Goal: Information Seeking & Learning: Learn about a topic

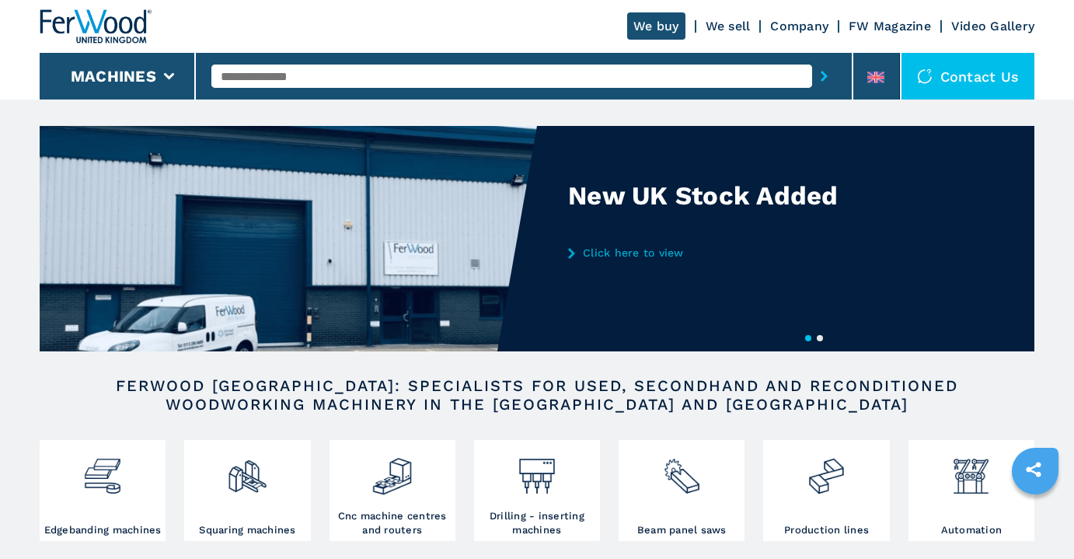
click at [435, 86] on input "text" at bounding box center [511, 76] width 601 height 23
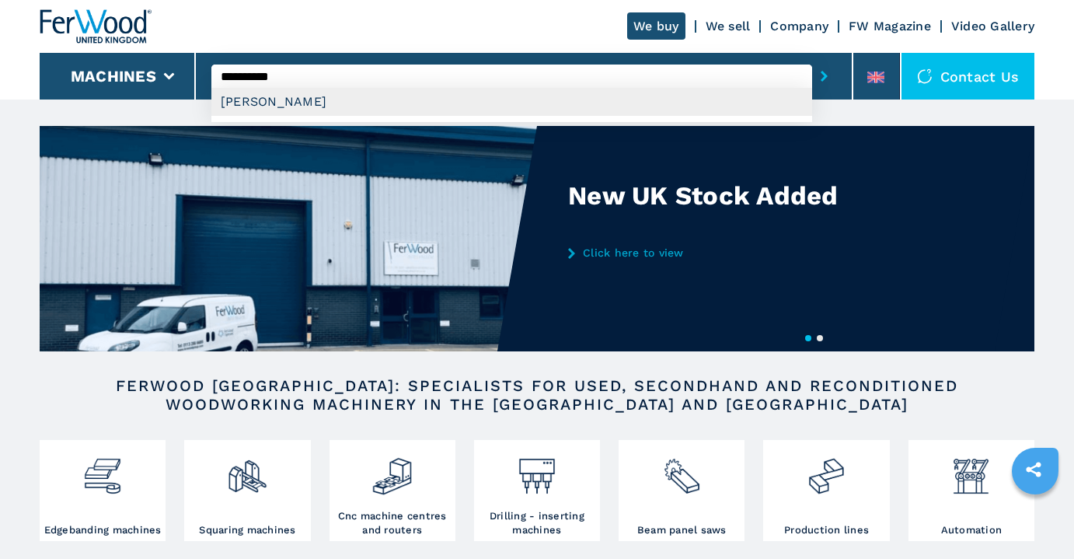
drag, startPoint x: 435, startPoint y: 86, endPoint x: 313, endPoint y: 105, distance: 123.6
click at [313, 105] on div "MORBIDELLI" at bounding box center [511, 102] width 601 height 28
type input "**********"
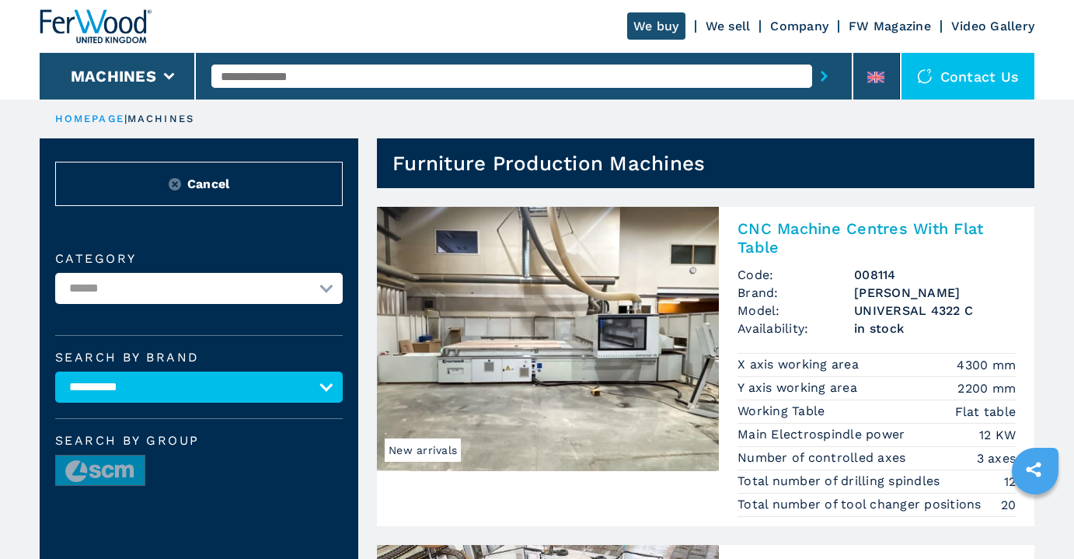
scroll to position [-1, 0]
click at [585, 324] on img at bounding box center [548, 339] width 342 height 264
click at [761, 225] on h2 "CNC Machine Centres With Flat Table" at bounding box center [877, 237] width 278 height 37
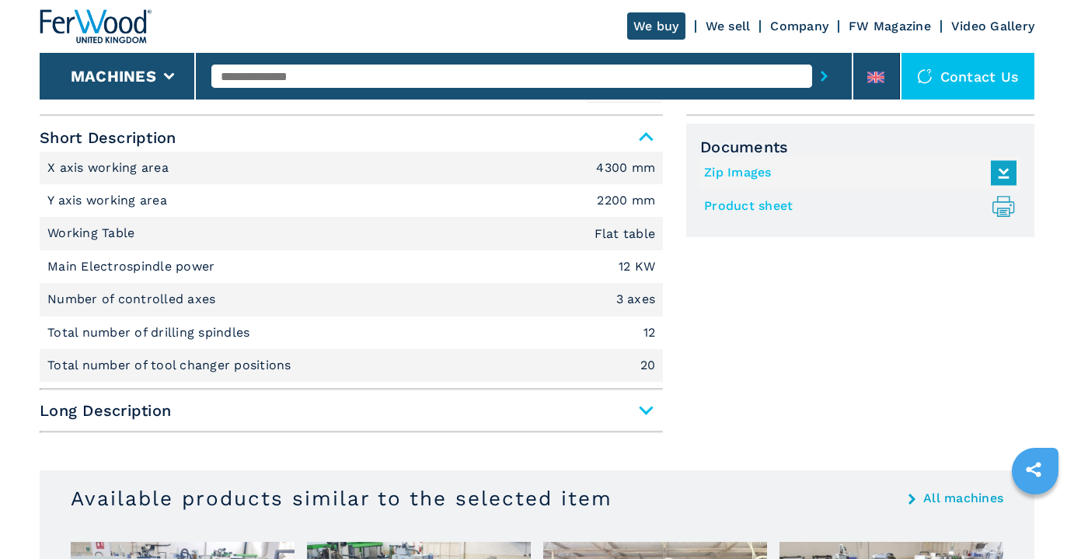
scroll to position [638, 0]
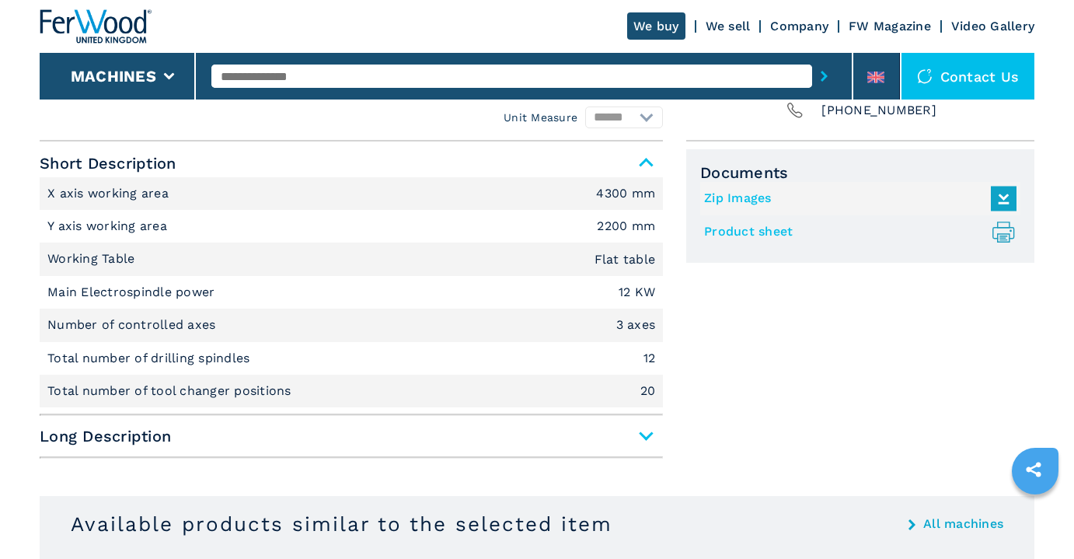
click at [635, 435] on span "Long Description" at bounding box center [352, 436] width 624 height 28
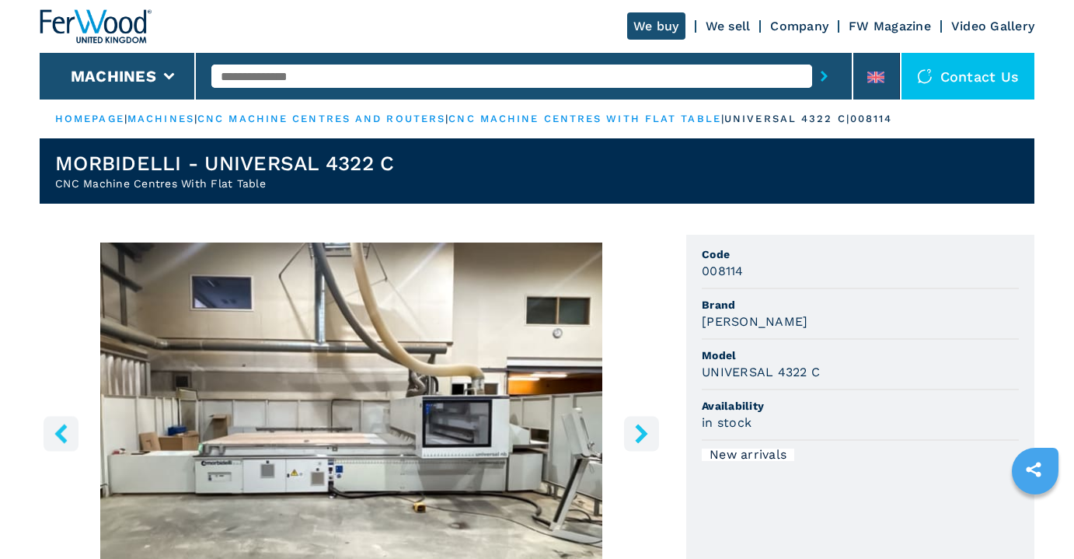
scroll to position [0, 0]
click at [635, 432] on icon "right-button" at bounding box center [641, 433] width 19 height 19
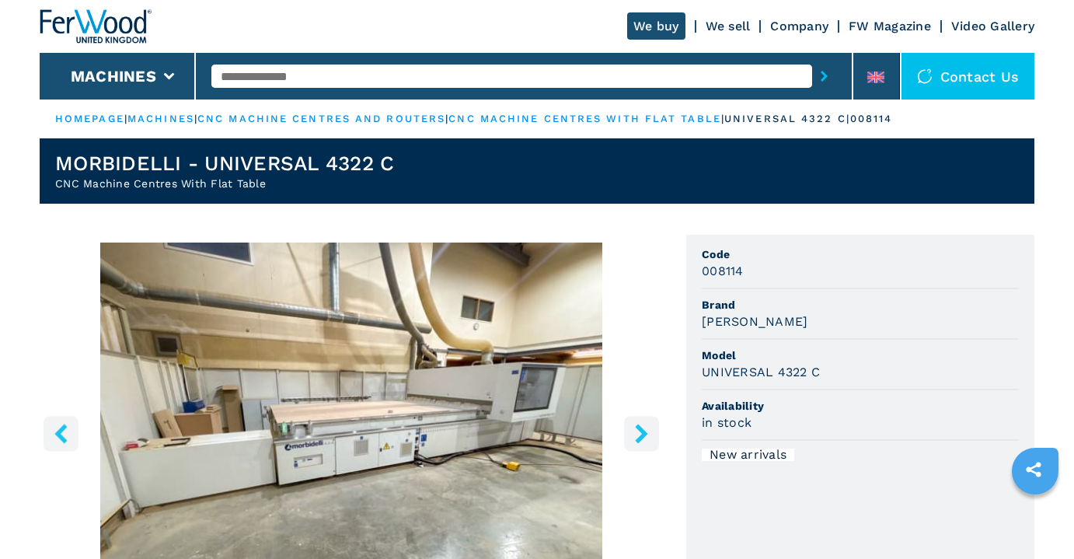
click at [634, 432] on icon "right-button" at bounding box center [641, 433] width 19 height 19
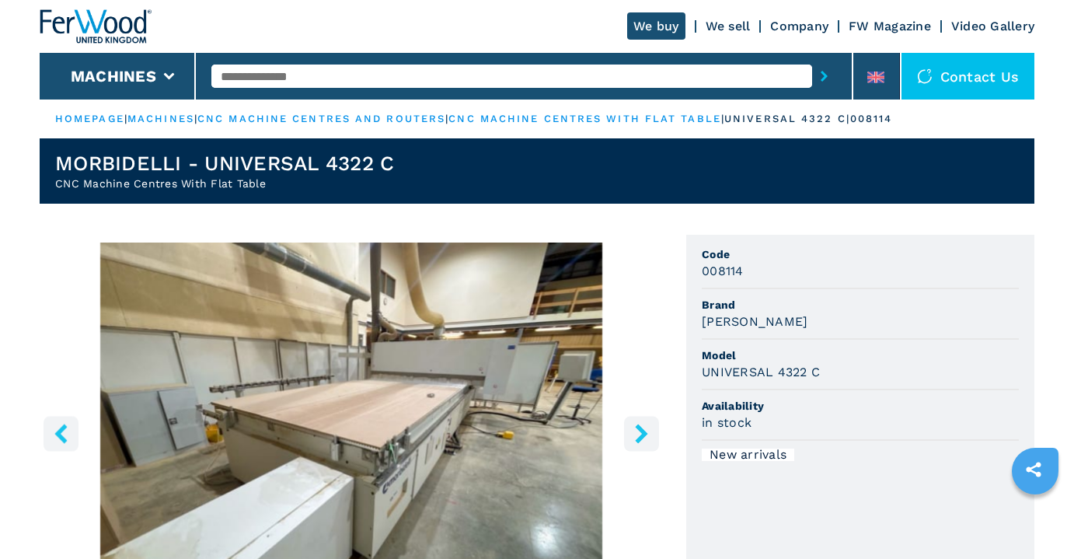
click at [634, 432] on icon "right-button" at bounding box center [641, 433] width 19 height 19
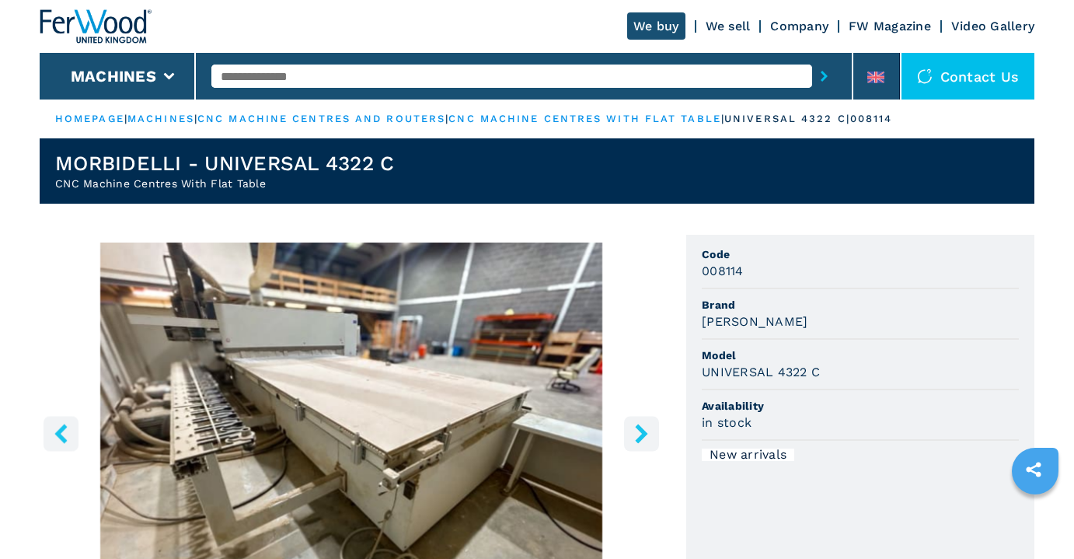
click at [634, 432] on icon "right-button" at bounding box center [641, 433] width 19 height 19
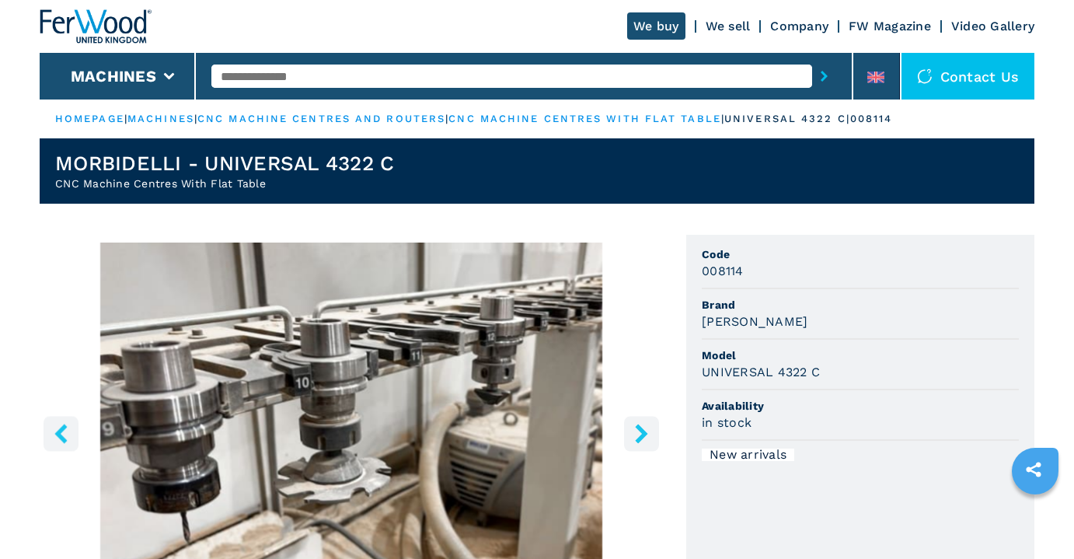
click at [634, 431] on icon "right-button" at bounding box center [641, 433] width 19 height 19
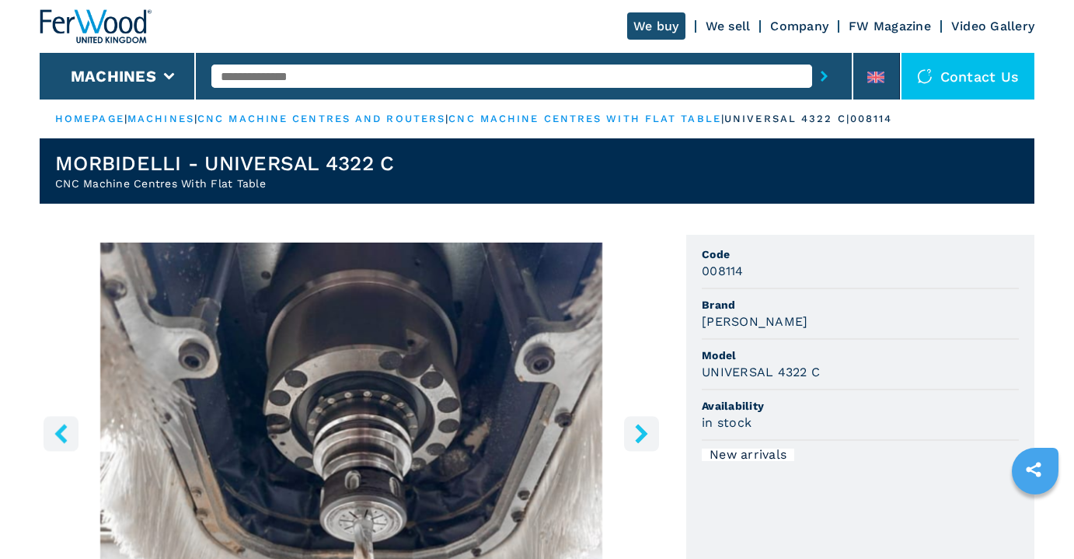
click at [634, 431] on icon "right-button" at bounding box center [641, 433] width 19 height 19
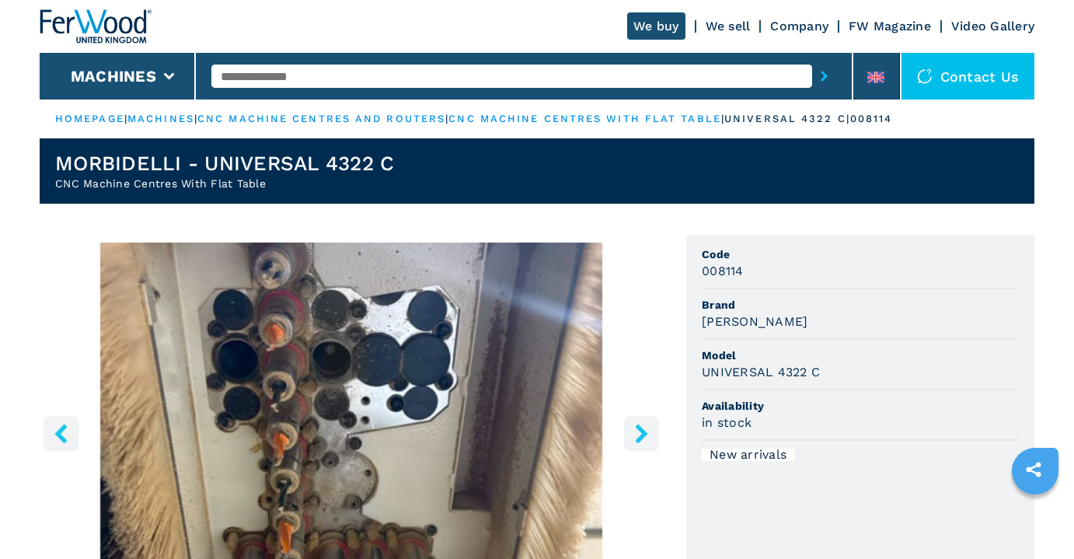
click at [634, 431] on icon "right-button" at bounding box center [641, 433] width 19 height 19
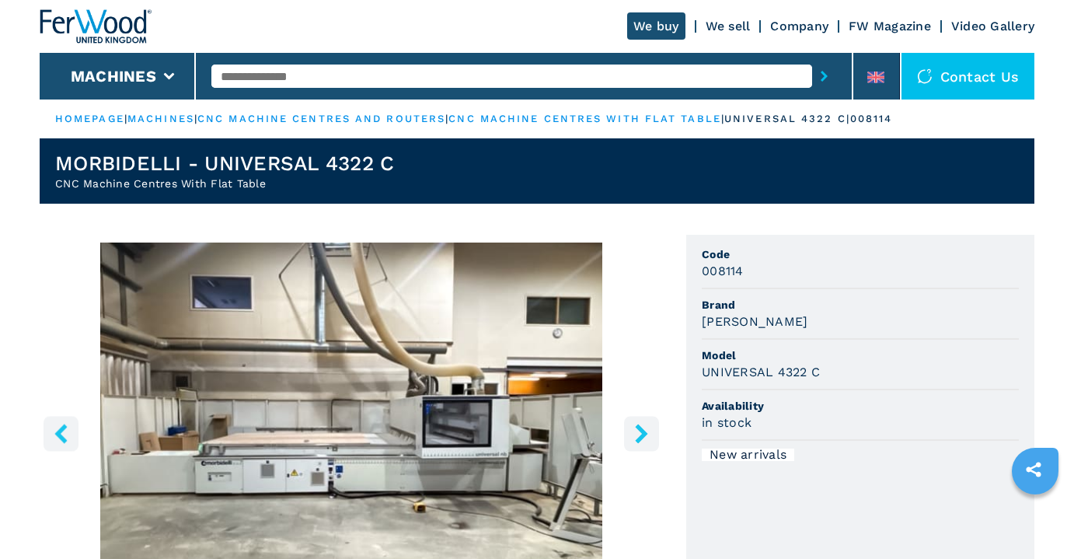
click at [634, 431] on icon "right-button" at bounding box center [641, 433] width 19 height 19
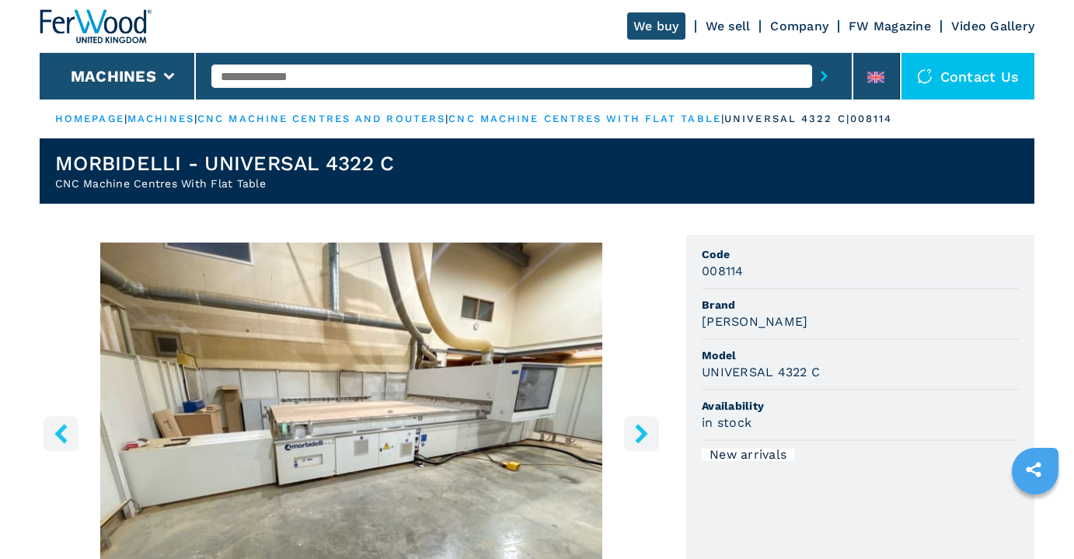
click at [634, 431] on icon "right-button" at bounding box center [641, 433] width 19 height 19
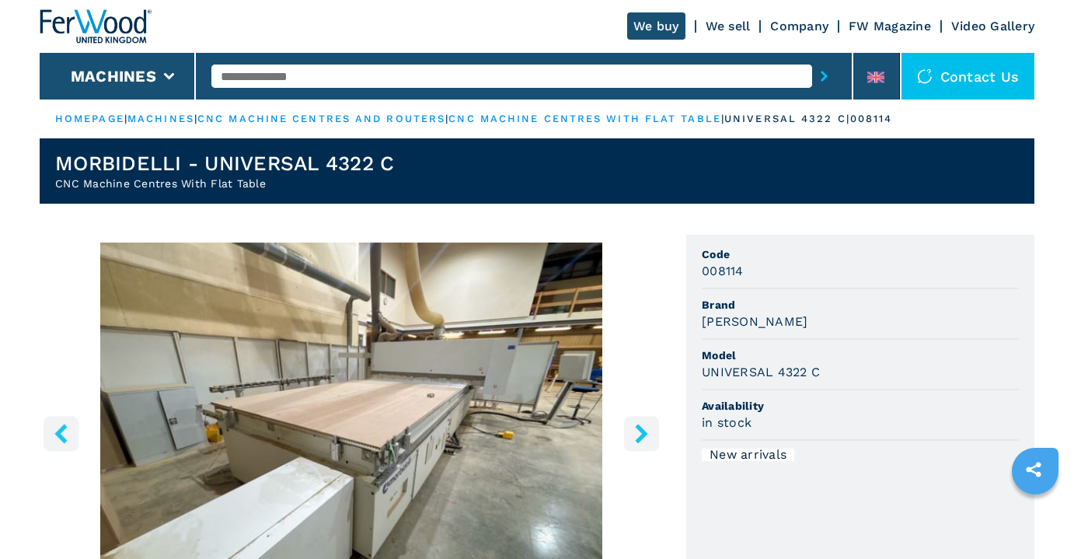
click at [634, 431] on icon "right-button" at bounding box center [641, 433] width 19 height 19
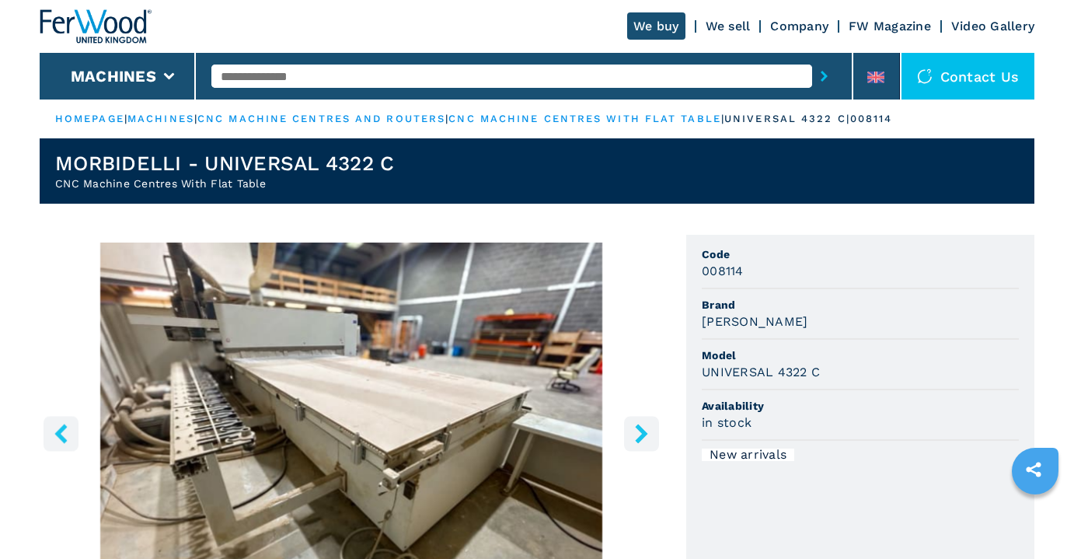
click at [634, 431] on icon "right-button" at bounding box center [641, 433] width 19 height 19
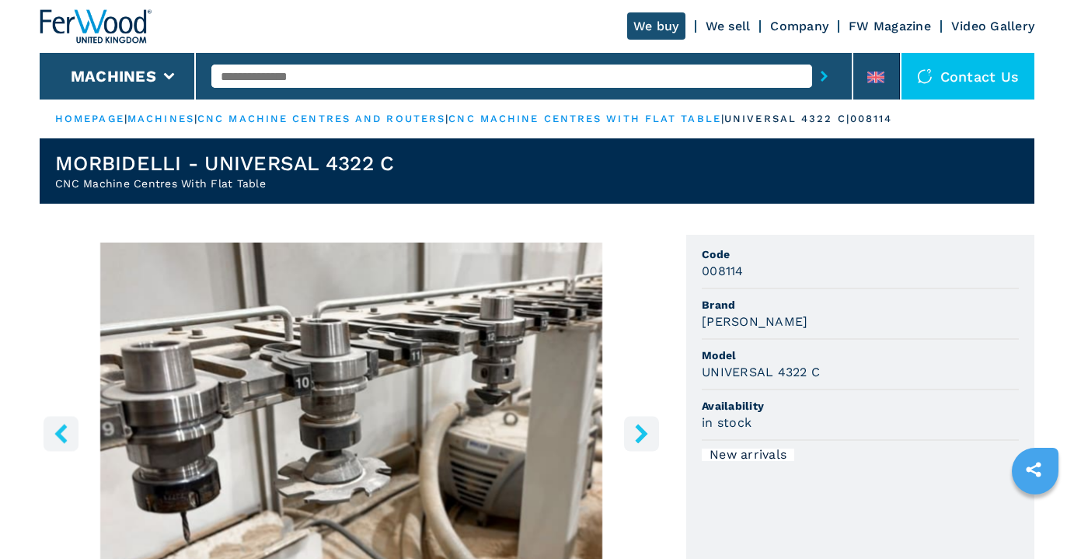
click at [634, 431] on icon "right-button" at bounding box center [641, 433] width 19 height 19
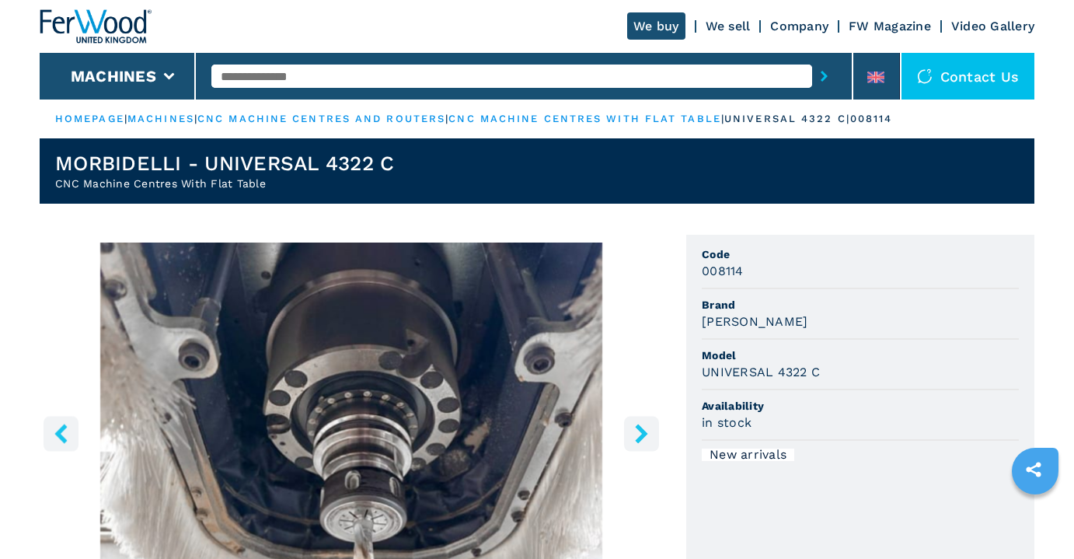
click at [634, 431] on icon "right-button" at bounding box center [641, 433] width 19 height 19
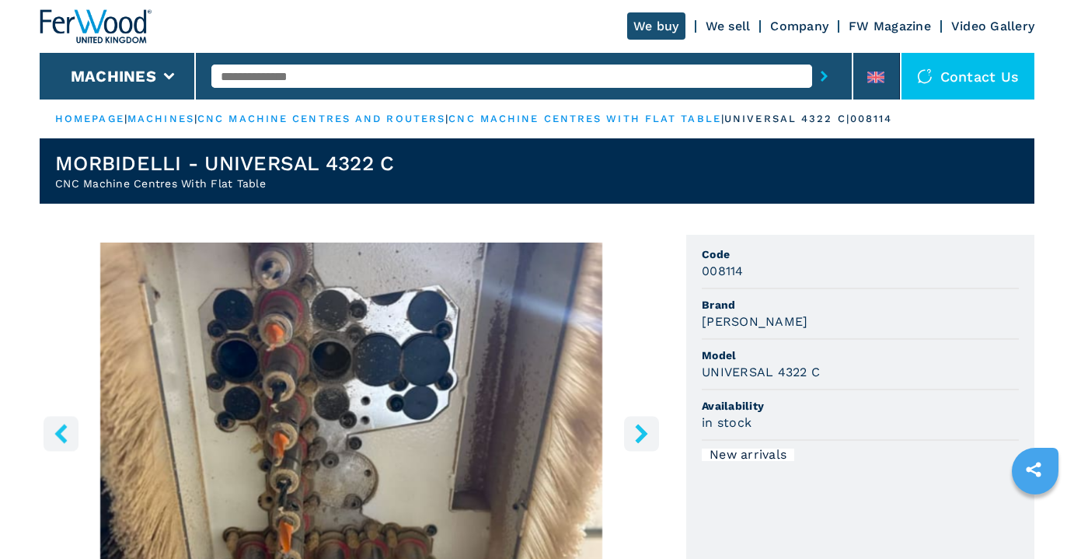
click at [634, 431] on icon "right-button" at bounding box center [641, 433] width 19 height 19
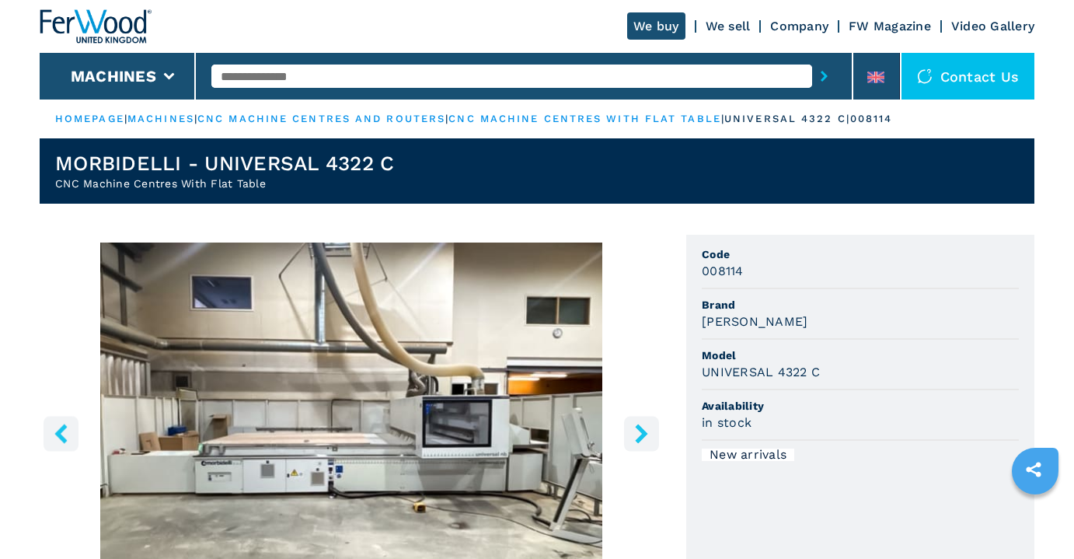
click at [634, 431] on icon "right-button" at bounding box center [641, 433] width 19 height 19
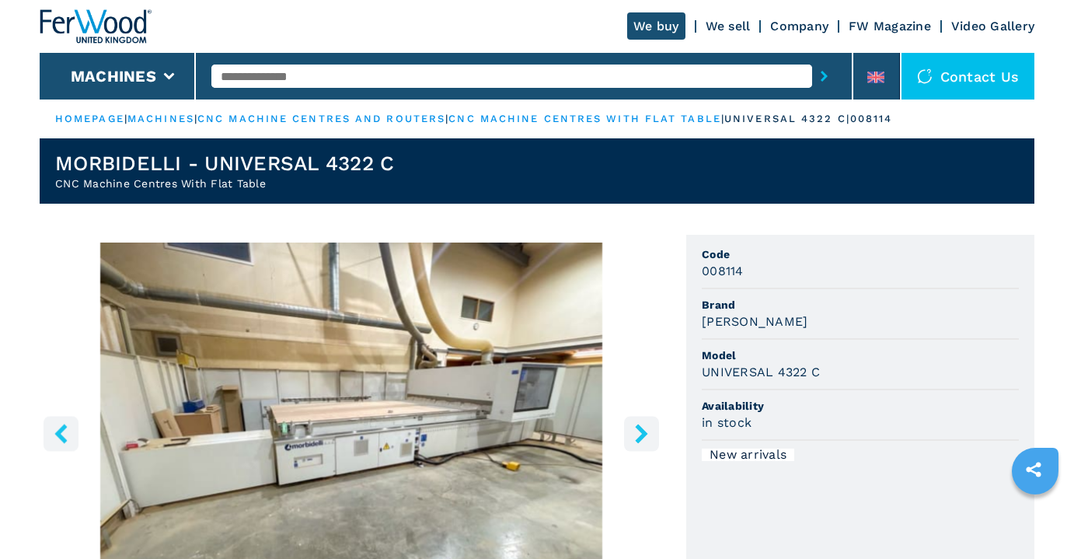
click at [634, 431] on icon "right-button" at bounding box center [641, 433] width 19 height 19
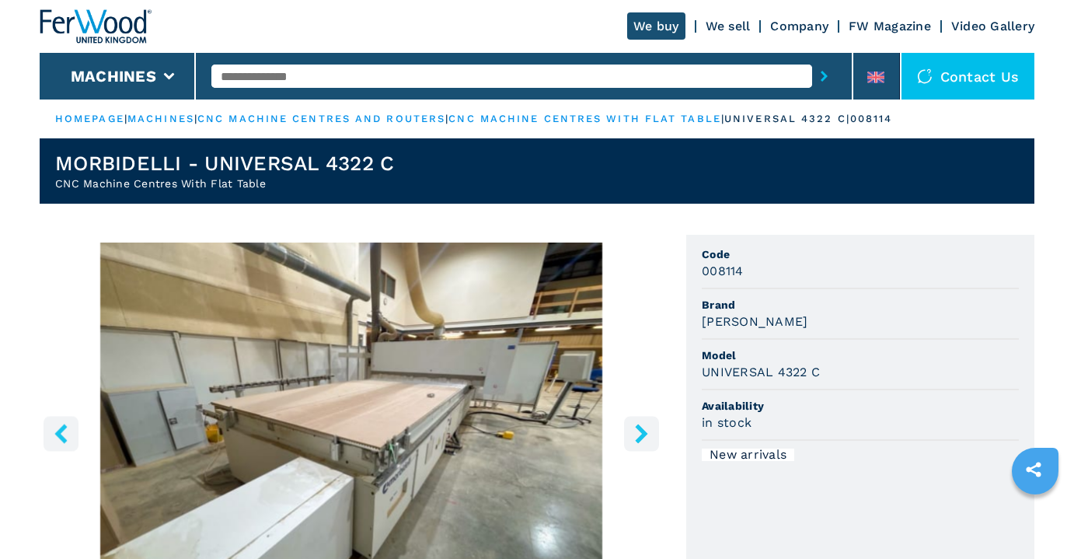
click at [634, 431] on icon "right-button" at bounding box center [641, 433] width 19 height 19
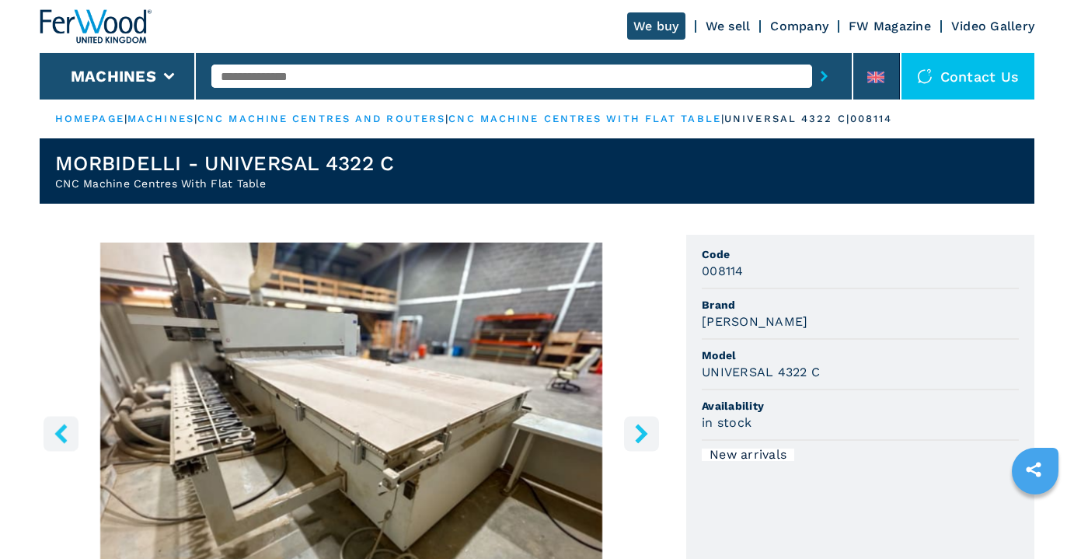
click at [634, 431] on icon "right-button" at bounding box center [641, 433] width 19 height 19
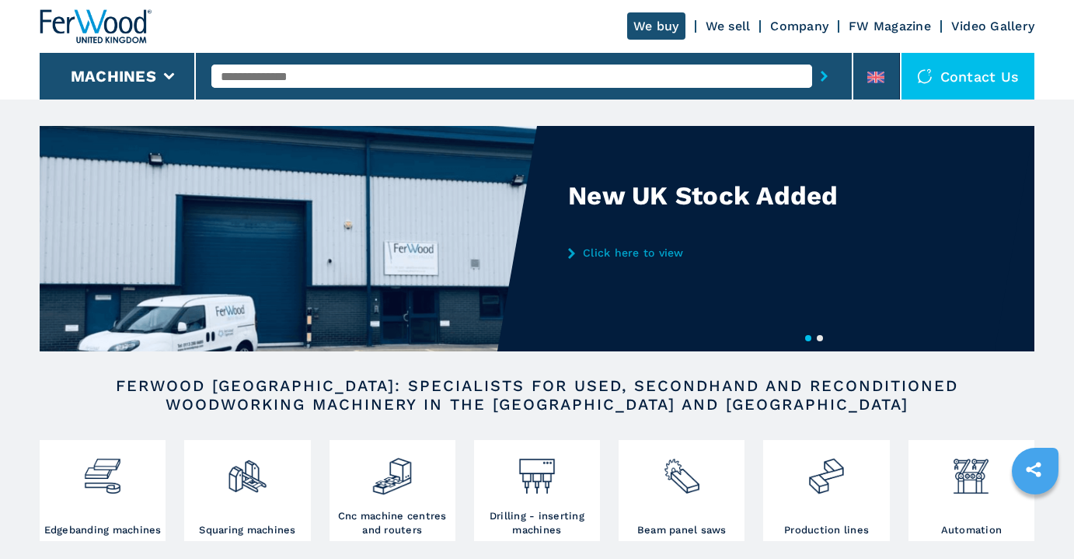
click at [348, 71] on input "text" at bounding box center [511, 76] width 601 height 23
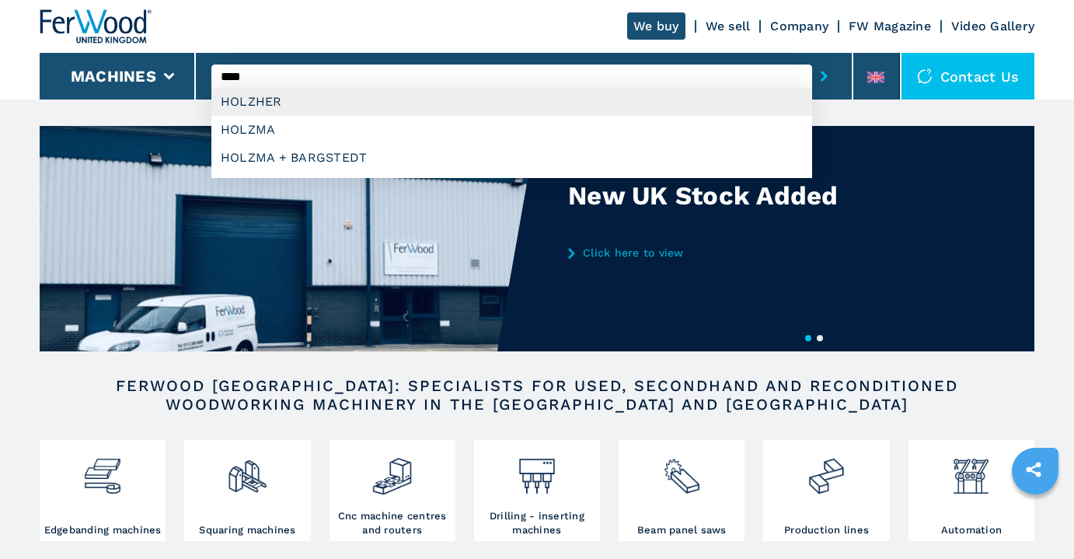
click at [283, 96] on div "HOLZHER" at bounding box center [511, 102] width 601 height 28
type input "*******"
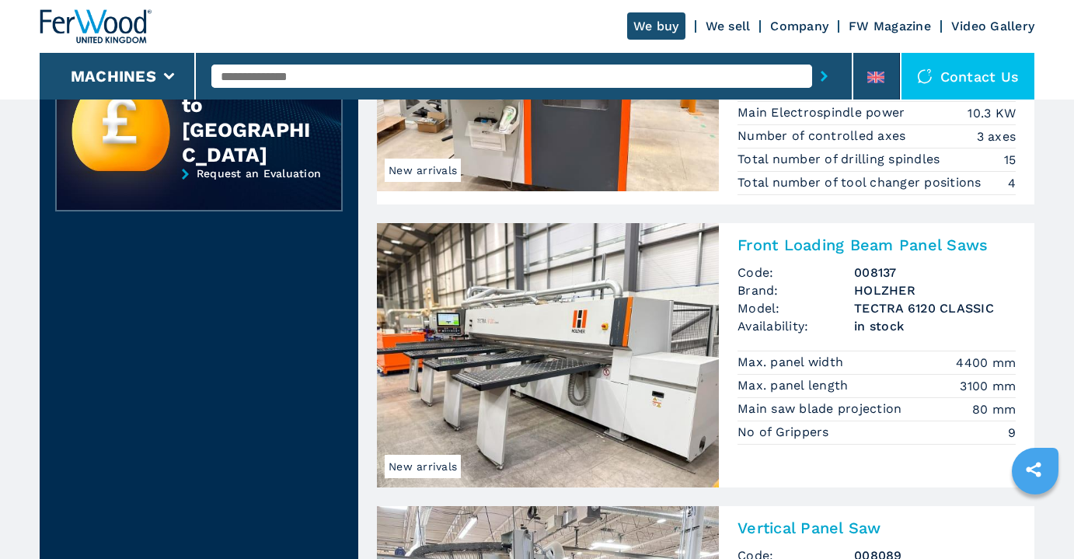
scroll to position [564, 0]
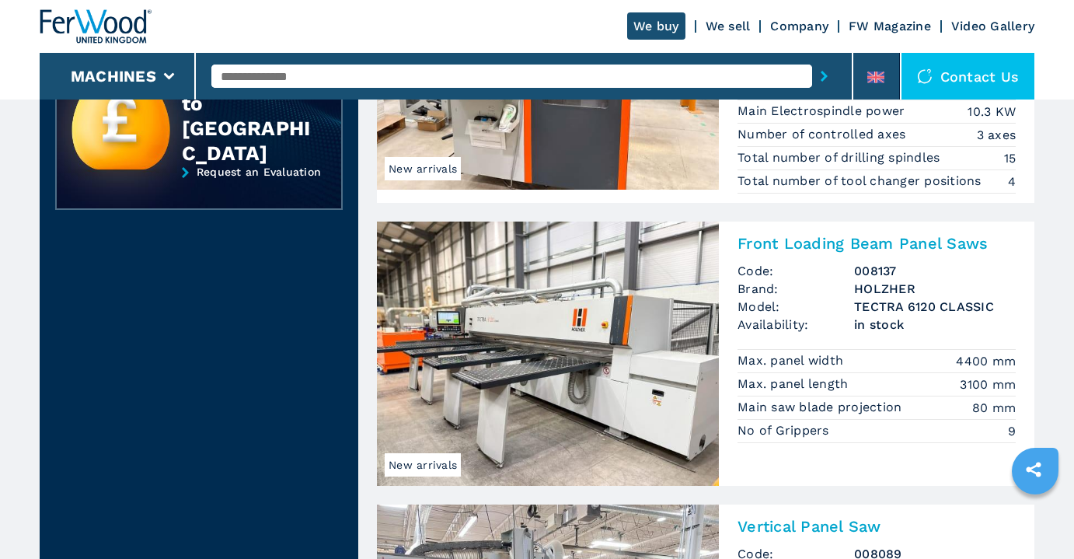
click at [572, 327] on img at bounding box center [548, 354] width 342 height 264
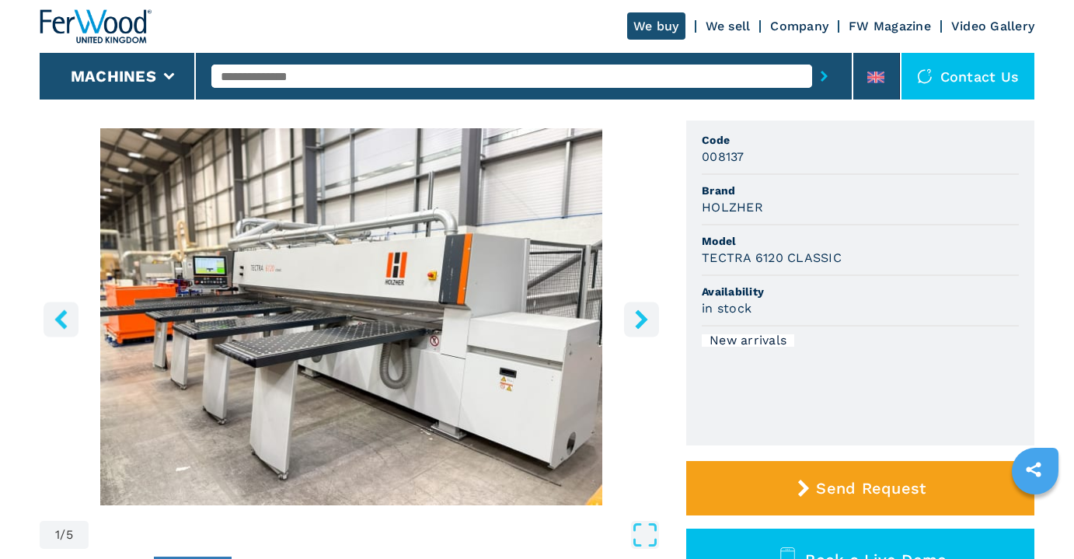
scroll to position [117, 0]
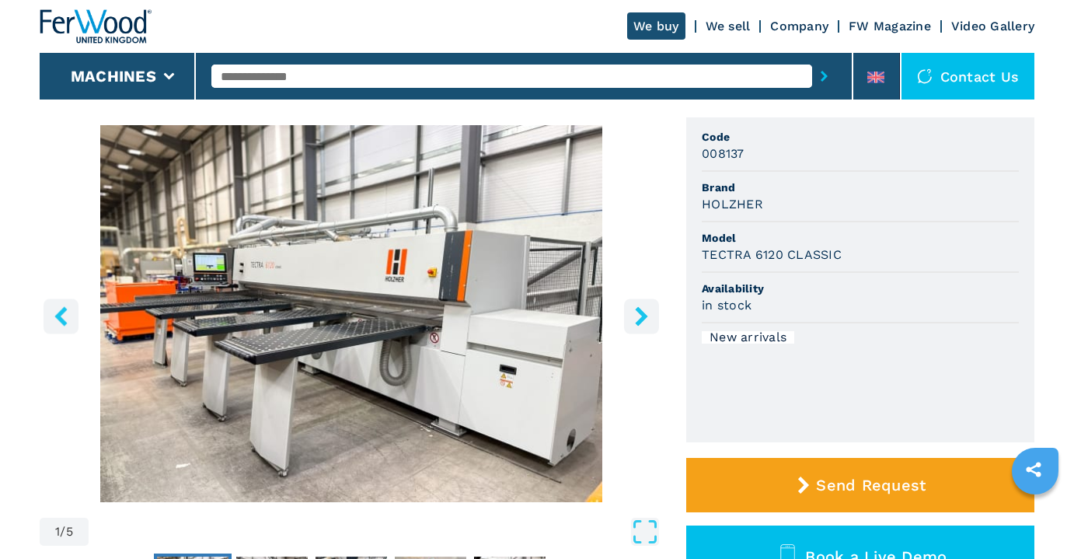
click at [645, 316] on icon "right-button" at bounding box center [641, 315] width 12 height 19
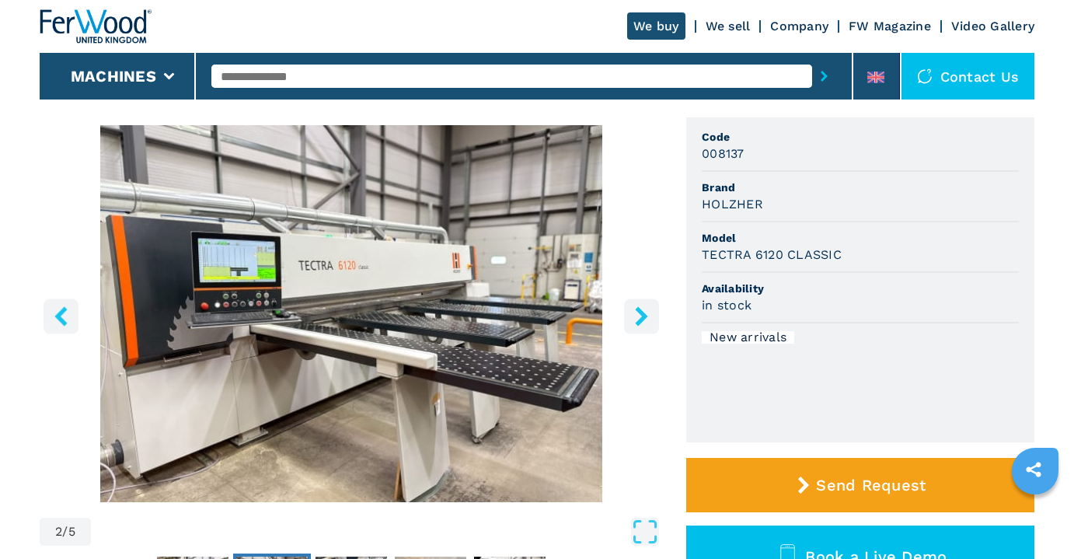
click at [645, 316] on icon "right-button" at bounding box center [641, 315] width 12 height 19
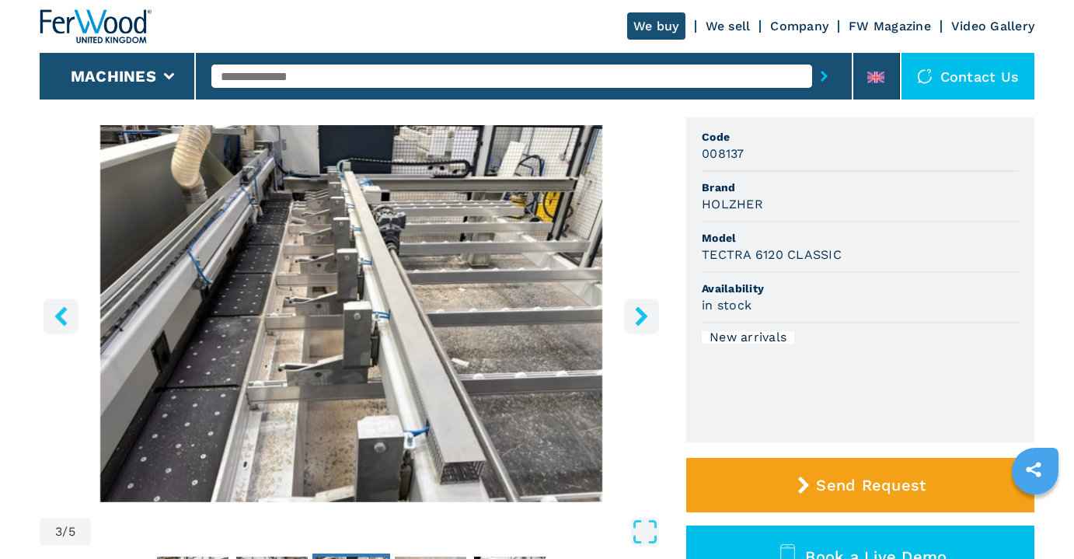
click at [645, 316] on icon "right-button" at bounding box center [641, 315] width 12 height 19
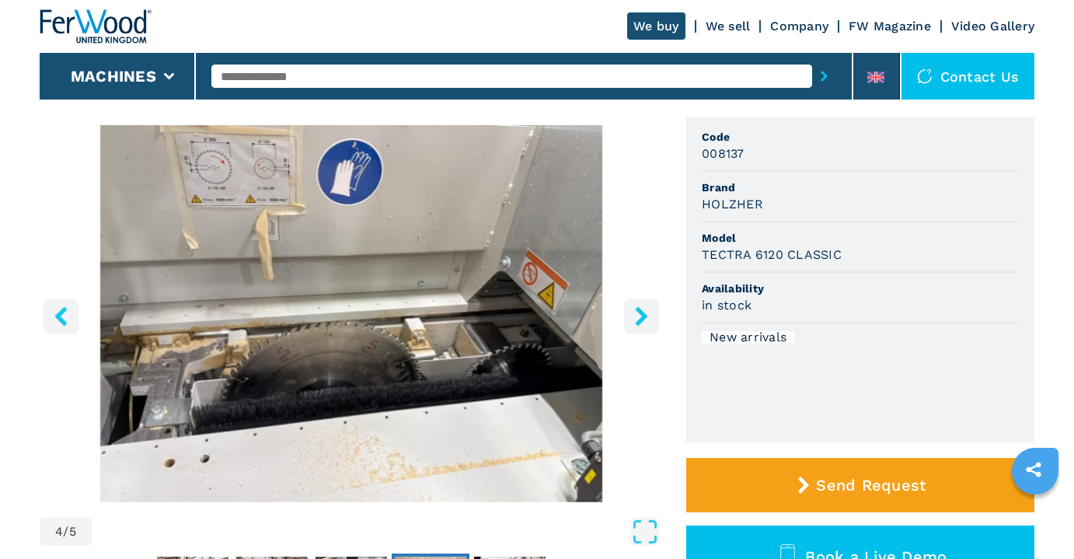
click at [645, 316] on icon "right-button" at bounding box center [641, 315] width 12 height 19
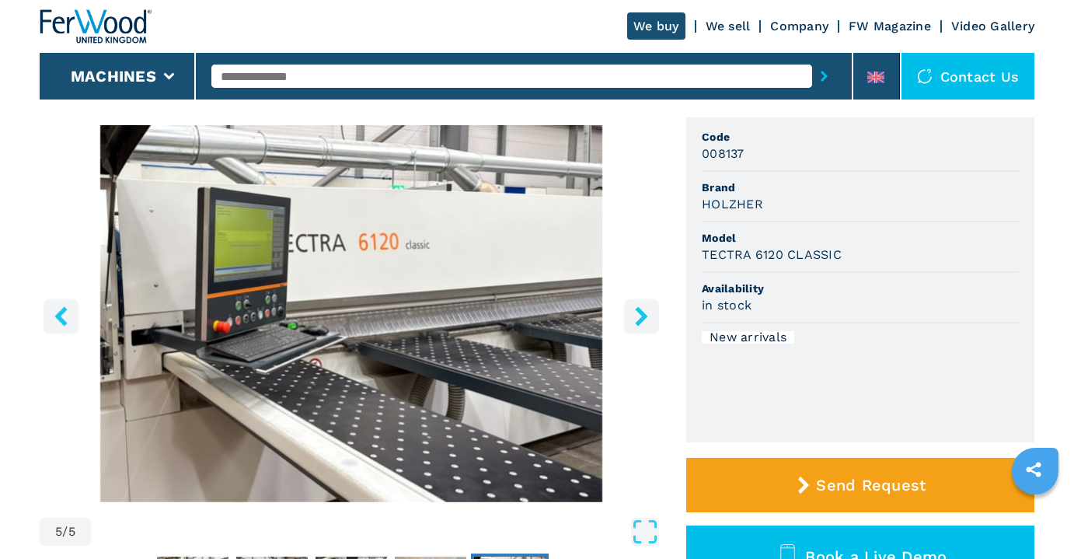
click at [645, 316] on icon "right-button" at bounding box center [641, 315] width 12 height 19
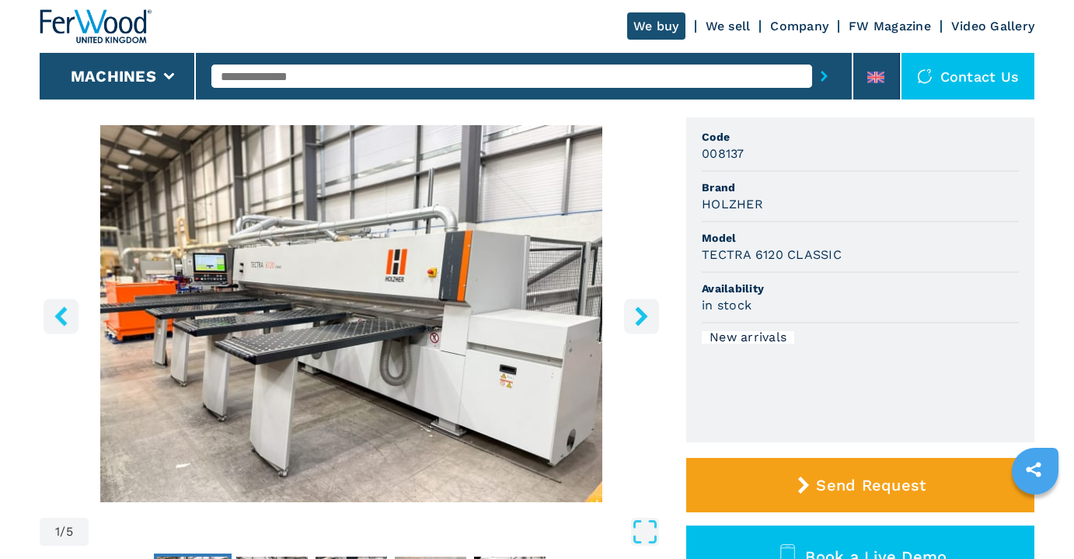
click at [645, 316] on icon "right-button" at bounding box center [641, 315] width 12 height 19
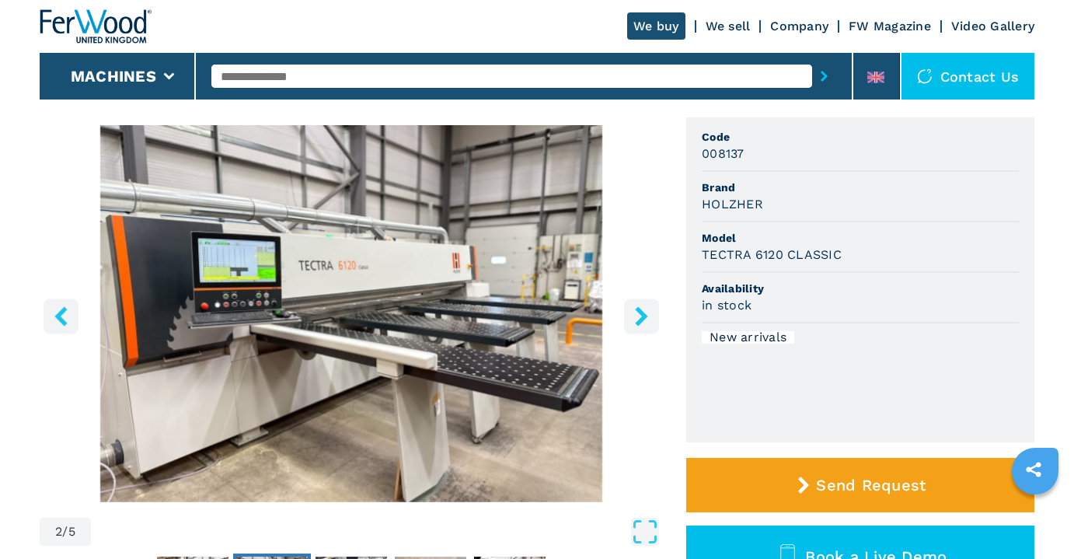
click at [645, 316] on icon "right-button" at bounding box center [641, 315] width 12 height 19
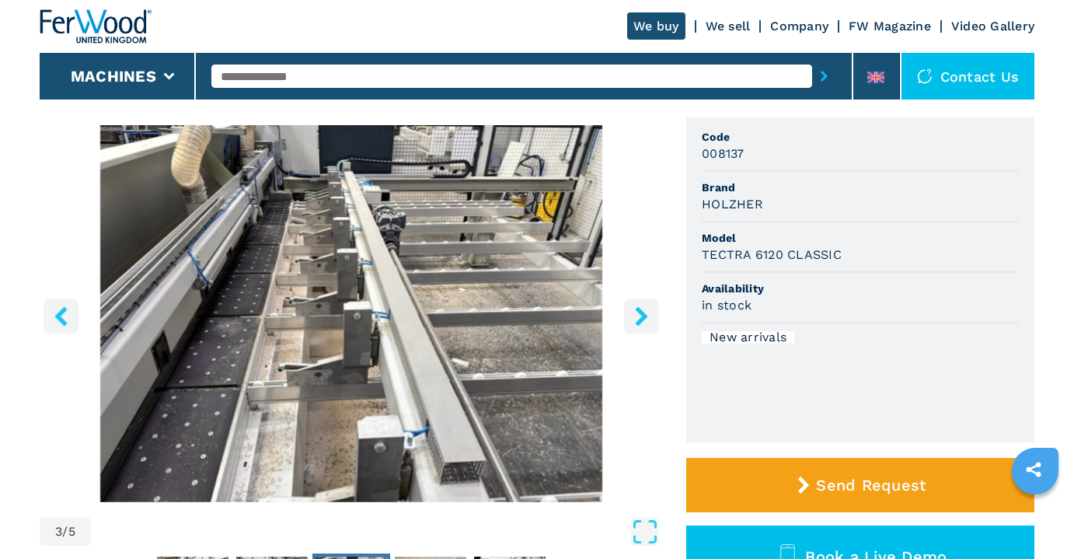
click at [645, 316] on icon "right-button" at bounding box center [641, 315] width 12 height 19
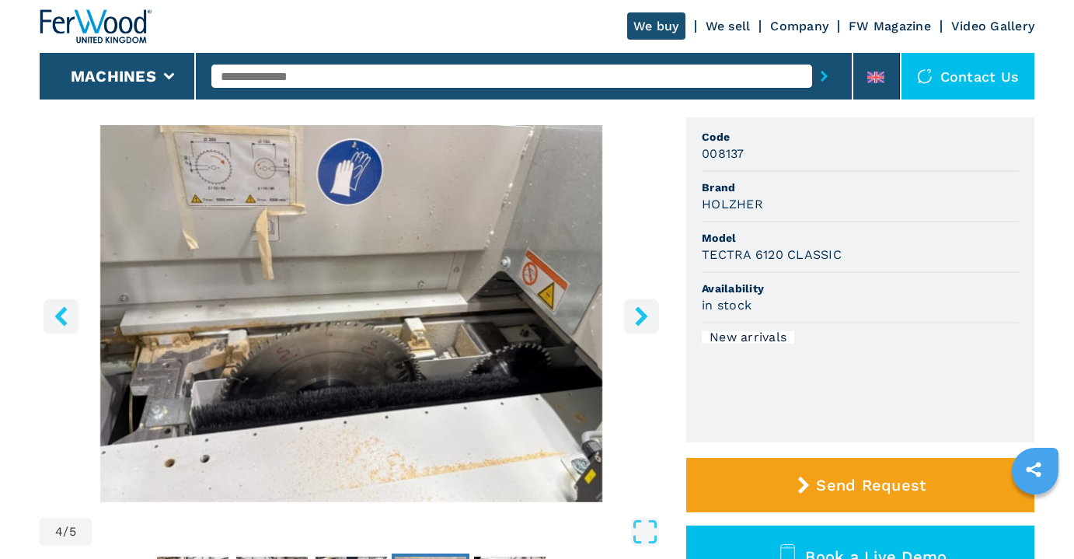
click at [645, 316] on icon "right-button" at bounding box center [641, 315] width 12 height 19
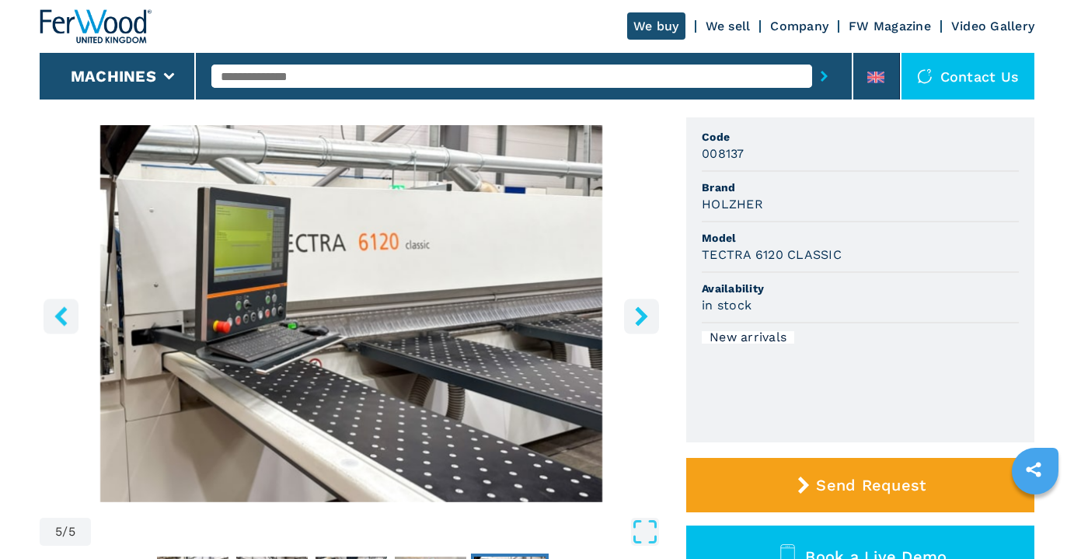
click at [645, 316] on icon "right-button" at bounding box center [641, 315] width 12 height 19
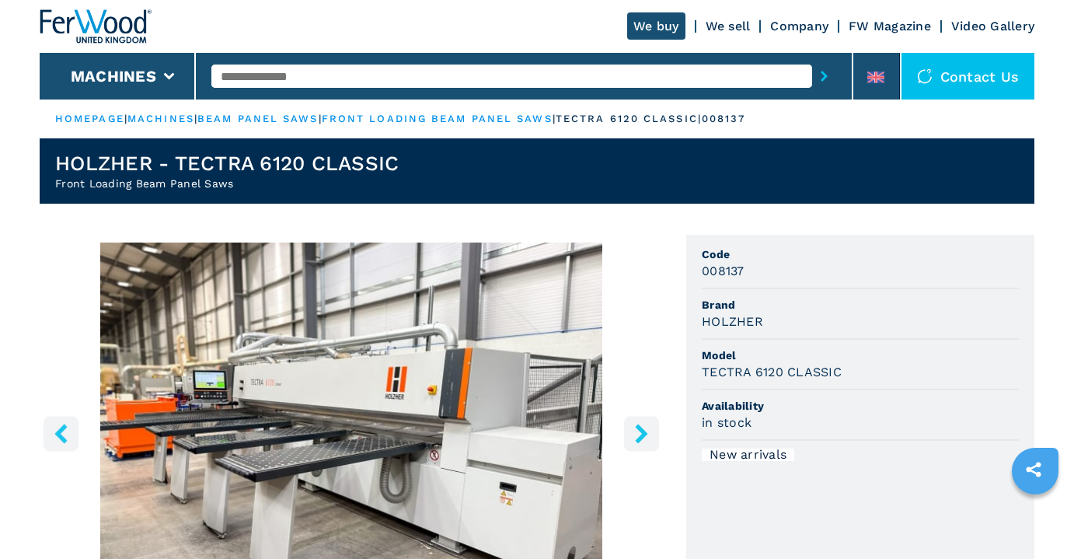
scroll to position [0, 0]
click at [368, 79] on input "text" at bounding box center [511, 76] width 601 height 23
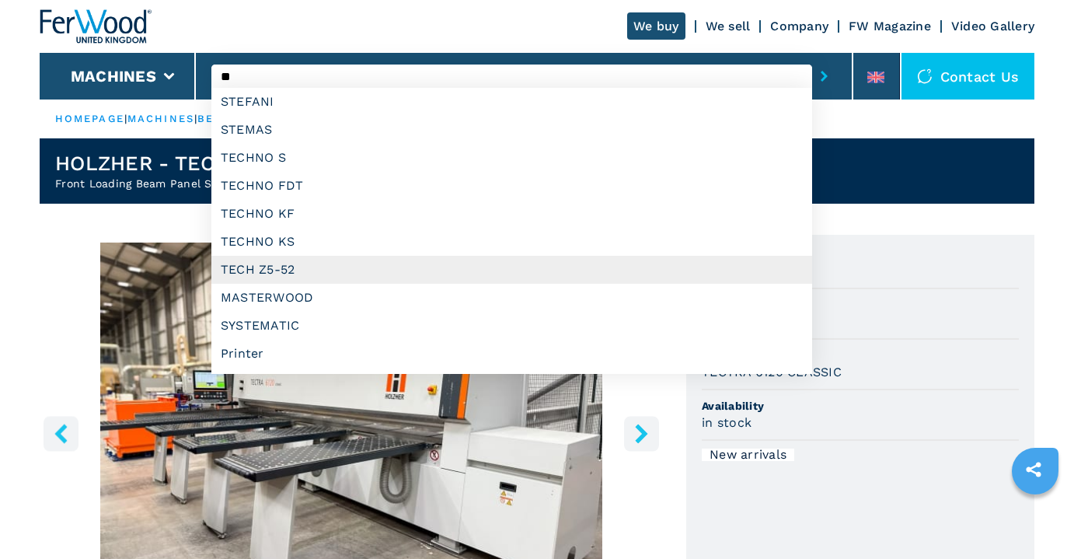
click at [253, 262] on div "TECH Z5-52" at bounding box center [511, 270] width 601 height 28
type input "**********"
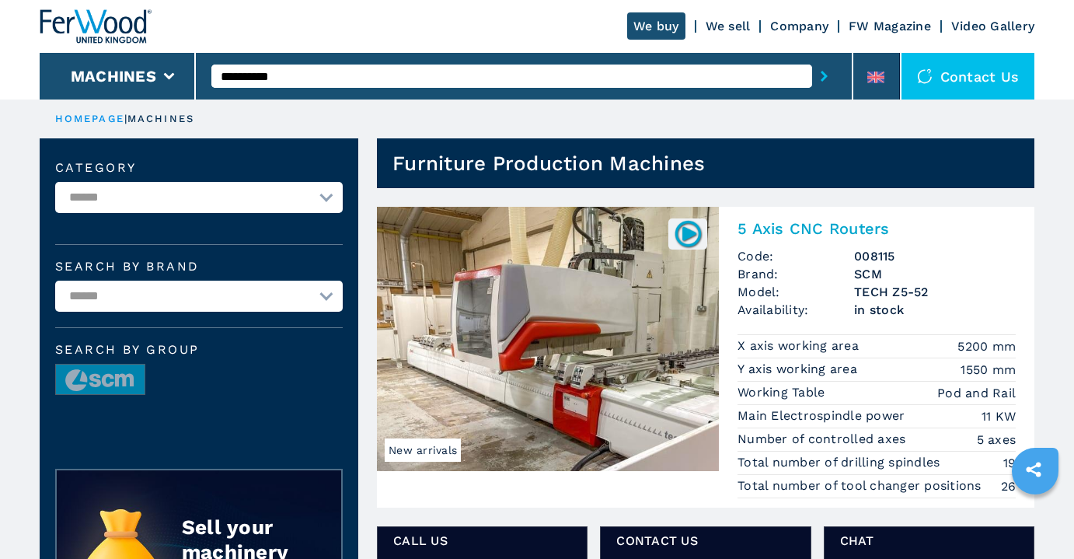
click at [617, 315] on img at bounding box center [548, 339] width 342 height 264
